Goal: Information Seeking & Learning: Learn about a topic

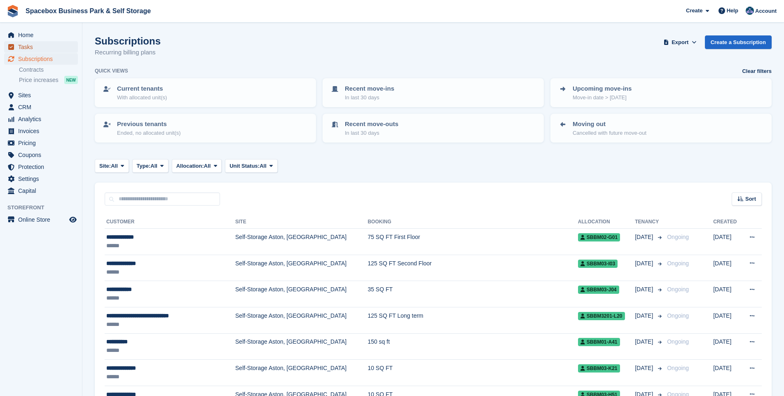
click at [21, 46] on span "Tasks" at bounding box center [42, 47] width 49 height 12
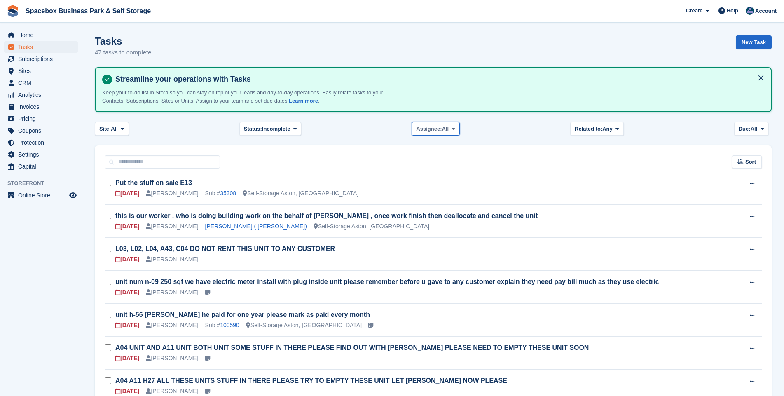
drag, startPoint x: 456, startPoint y: 129, endPoint x: 450, endPoint y: 127, distance: 6.1
click at [456, 129] on span at bounding box center [453, 128] width 7 height 7
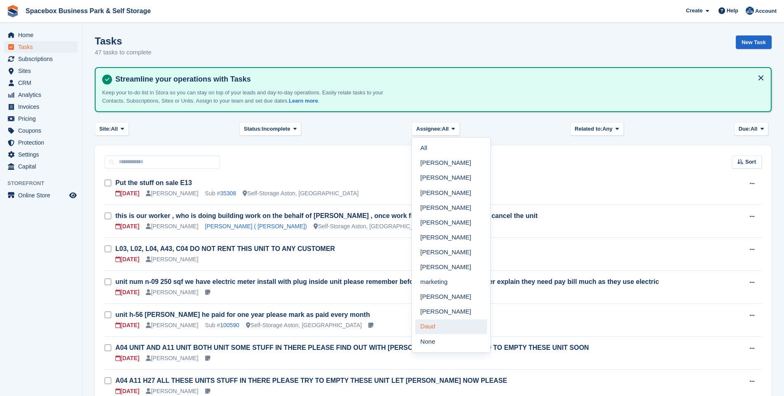
click at [436, 329] on link "Daud" at bounding box center [452, 326] width 72 height 15
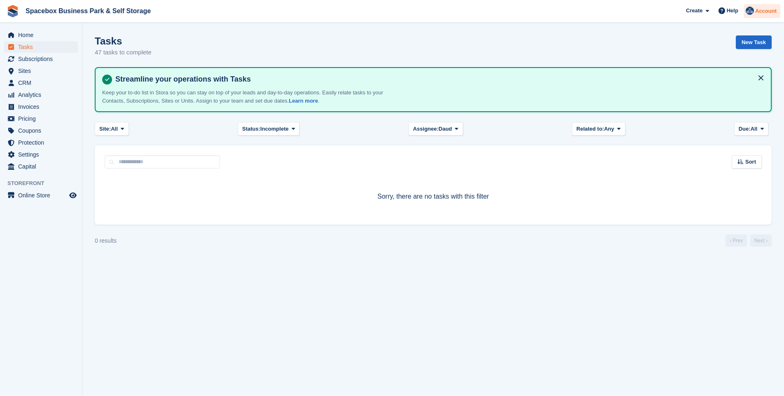
click at [751, 8] on img at bounding box center [750, 11] width 8 height 8
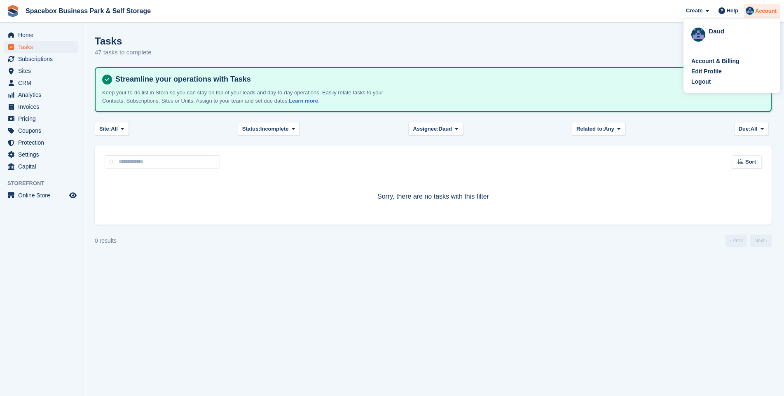
click at [751, 8] on img at bounding box center [750, 11] width 8 height 8
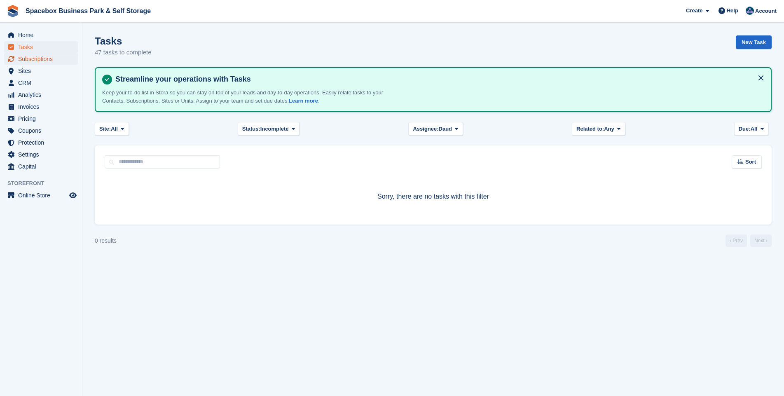
click at [40, 56] on span "Subscriptions" at bounding box center [42, 59] width 49 height 12
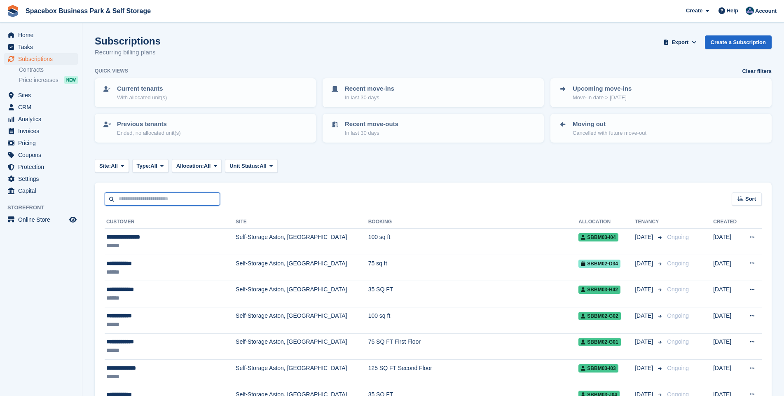
click at [131, 197] on input "text" at bounding box center [162, 200] width 115 height 14
type input "****"
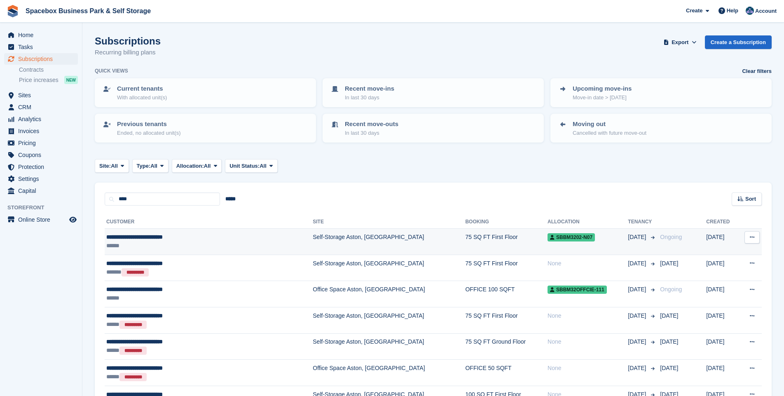
click at [152, 237] on div "**********" at bounding box center [182, 237] width 152 height 9
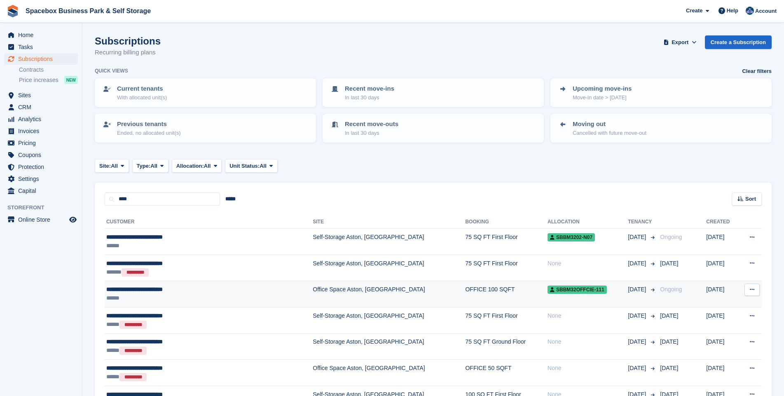
click at [159, 289] on div "**********" at bounding box center [182, 289] width 152 height 9
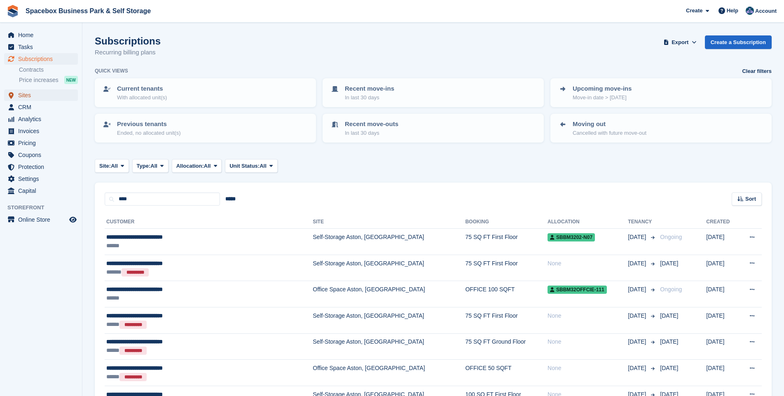
click at [28, 96] on span "Sites" at bounding box center [42, 95] width 49 height 12
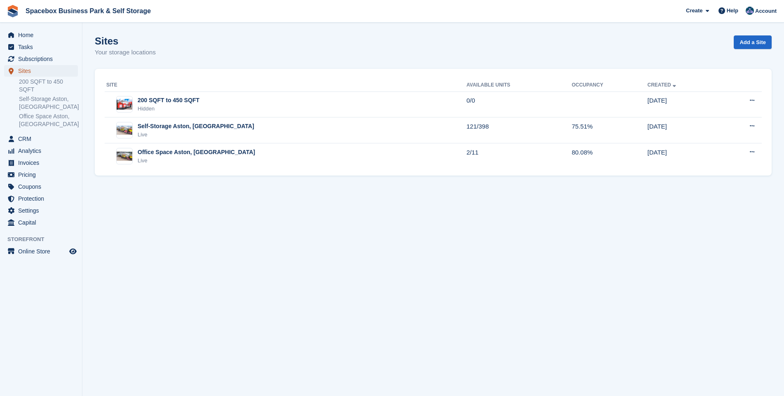
click at [24, 70] on span "Sites" at bounding box center [42, 71] width 49 height 12
click at [25, 133] on span "CRM" at bounding box center [42, 139] width 49 height 12
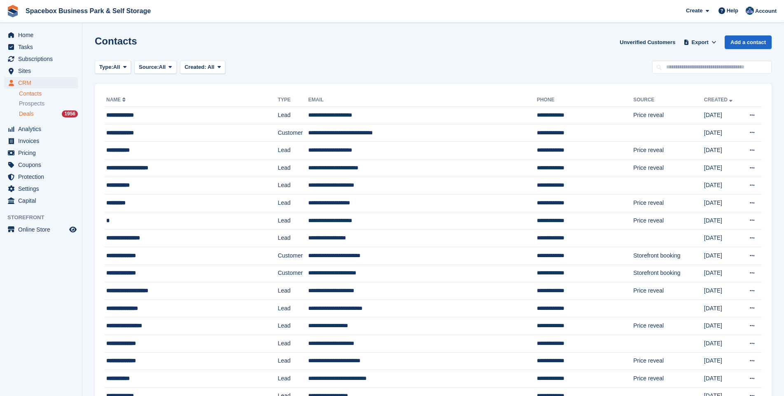
click at [32, 115] on span "Deals" at bounding box center [26, 114] width 15 height 8
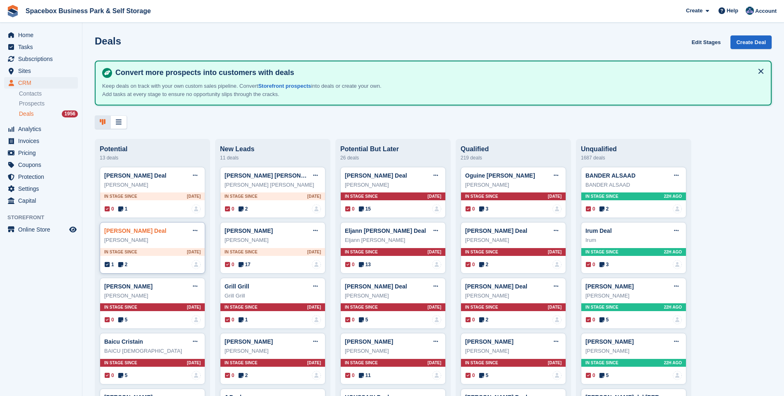
click at [118, 233] on link "Saima Latif Deal" at bounding box center [135, 231] width 62 height 7
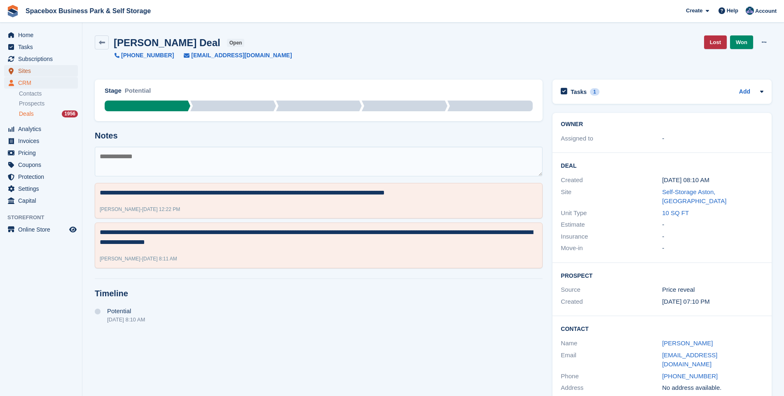
click at [28, 70] on span "Sites" at bounding box center [42, 71] width 49 height 12
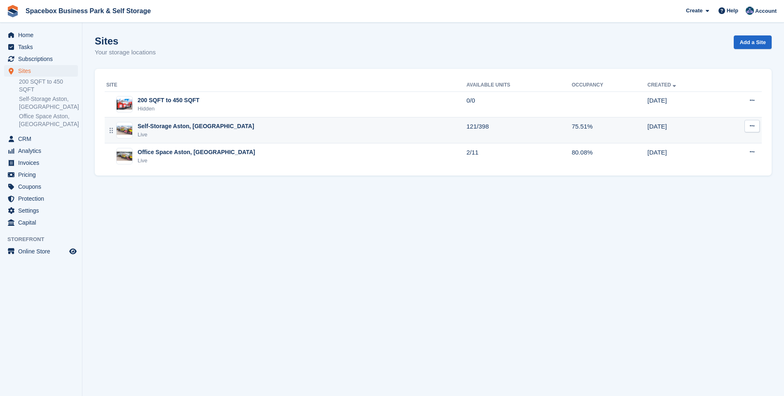
click at [170, 132] on div "Live" at bounding box center [196, 135] width 117 height 8
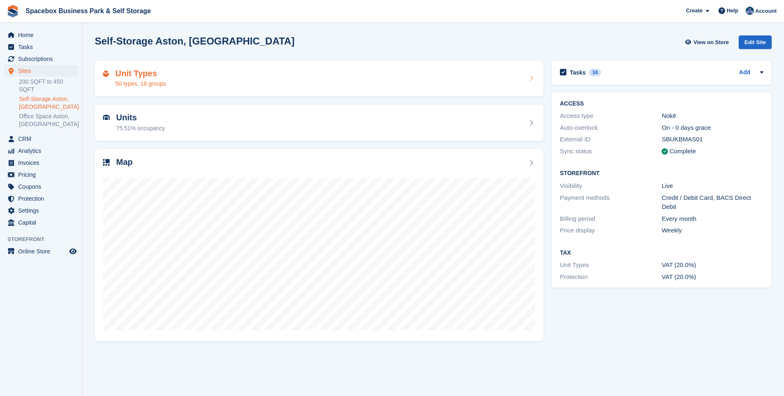
click at [140, 81] on div "50 types, 18 groups" at bounding box center [140, 84] width 51 height 9
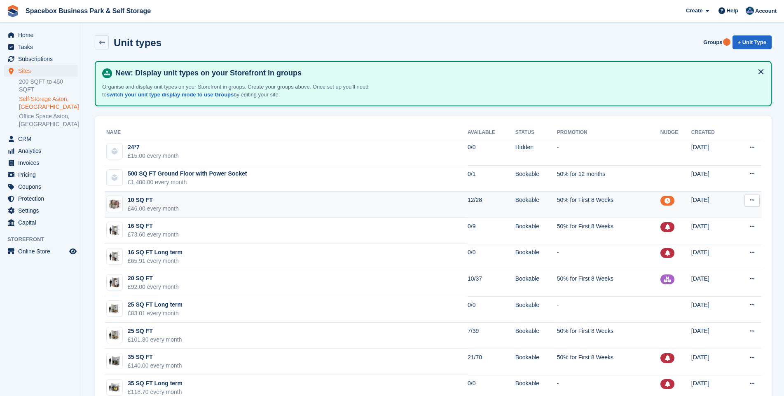
click at [211, 207] on td "10 SQ FT £46.00 every month" at bounding box center [286, 205] width 363 height 26
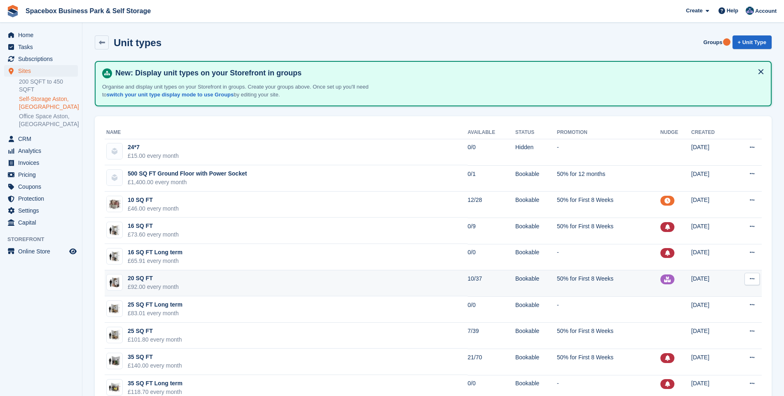
click at [319, 280] on td "20 SQ FT £92.00 every month" at bounding box center [286, 283] width 363 height 26
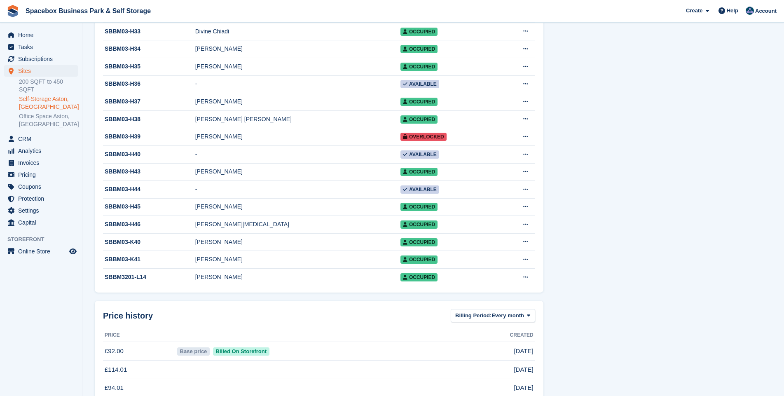
scroll to position [535, 0]
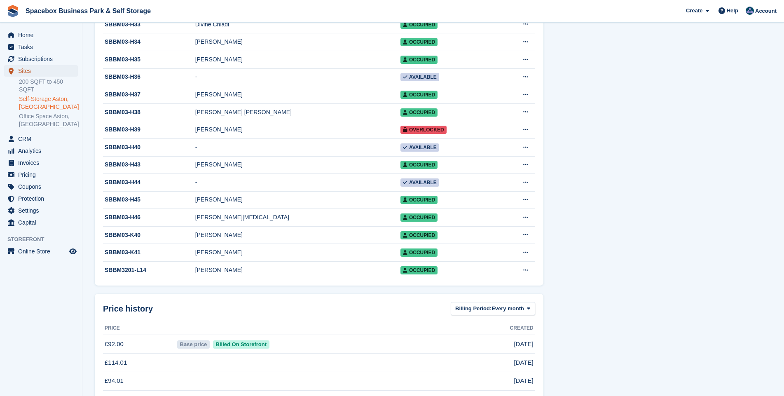
click at [25, 70] on span "Sites" at bounding box center [42, 71] width 49 height 12
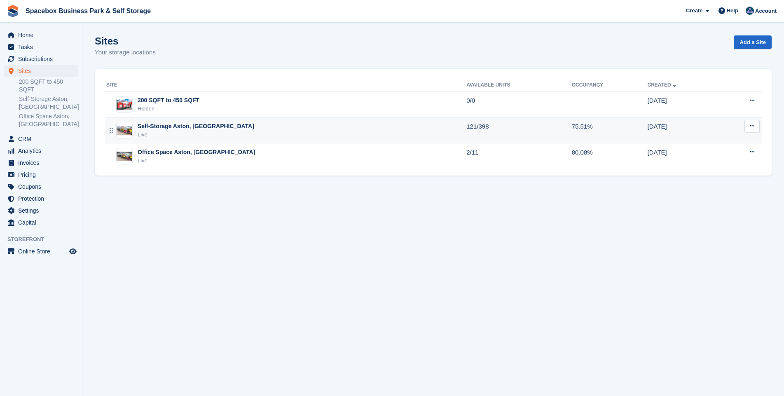
click at [169, 129] on div "Self-Storage Aston, [GEOGRAPHIC_DATA]" at bounding box center [196, 126] width 117 height 9
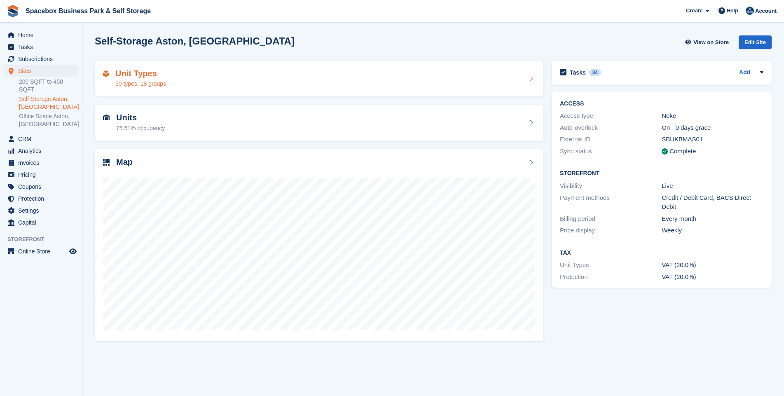
click at [147, 78] on h2 "Unit Types" at bounding box center [140, 73] width 51 height 9
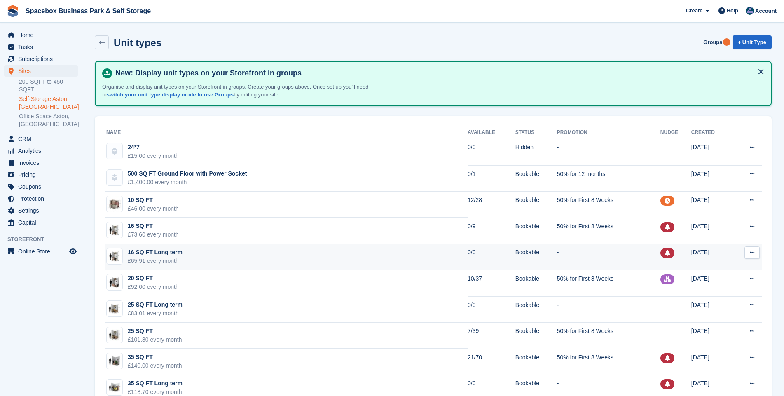
click at [273, 255] on td "16 SQ FT Long term £65.91 every month" at bounding box center [286, 257] width 363 height 26
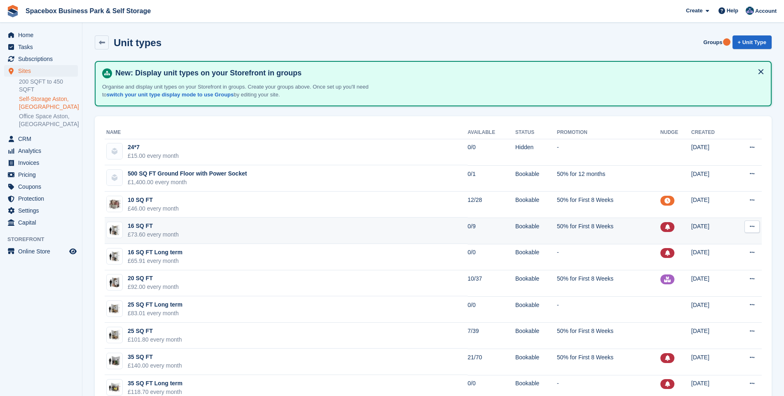
click at [308, 230] on td "16 SQ FT £73.60 every month" at bounding box center [286, 231] width 363 height 26
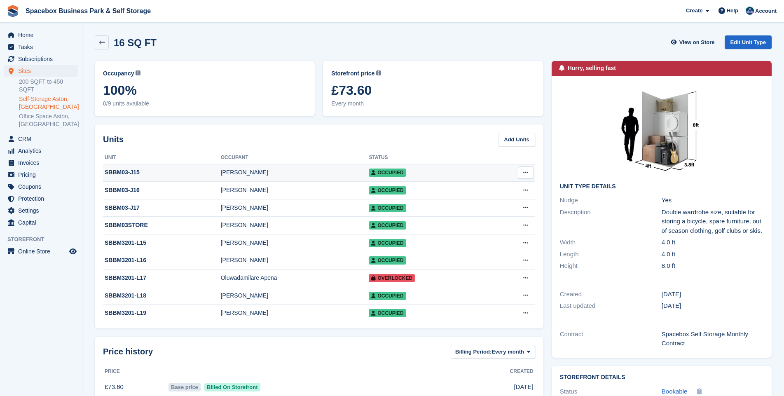
click at [151, 176] on div "SBBM03-J15" at bounding box center [162, 172] width 118 height 9
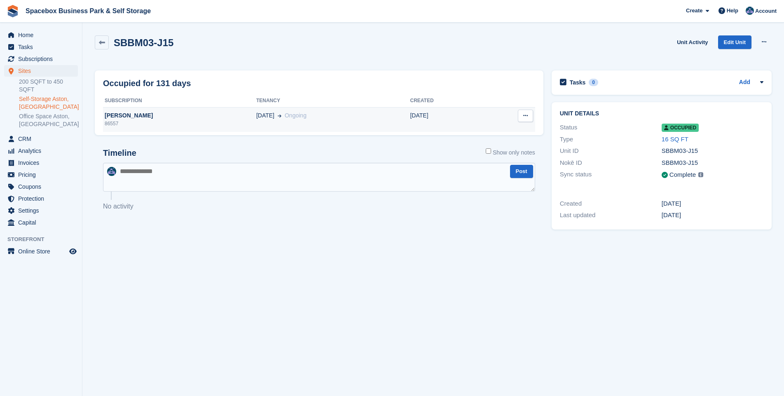
click at [141, 117] on div "[PERSON_NAME]" at bounding box center [179, 115] width 153 height 9
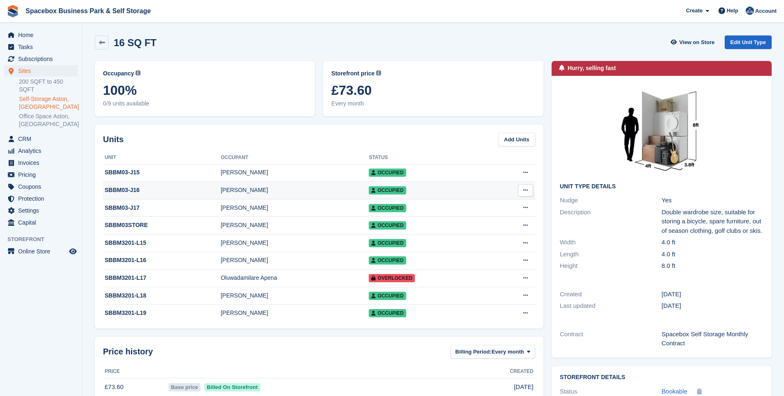
click at [223, 191] on div "[PERSON_NAME]" at bounding box center [295, 190] width 148 height 9
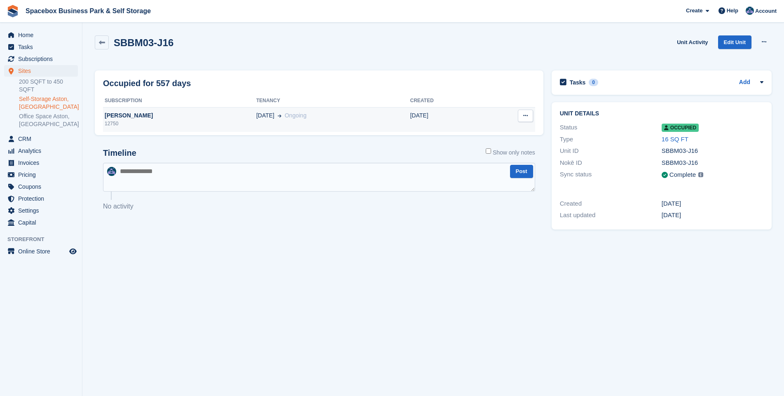
click at [146, 118] on div "[PERSON_NAME]" at bounding box center [179, 115] width 153 height 9
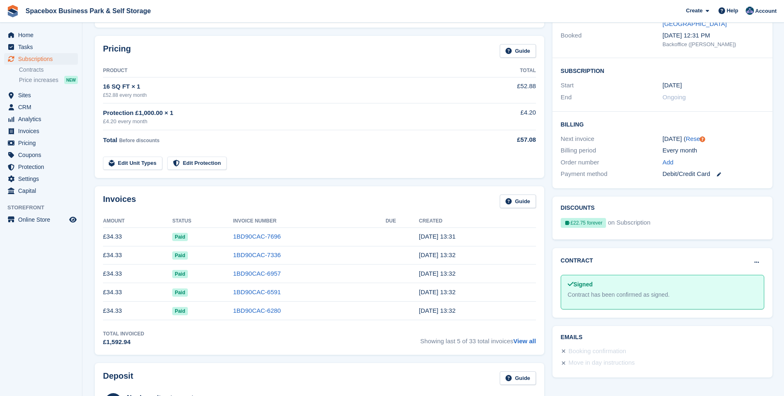
scroll to position [119, 0]
